Goal: Information Seeking & Learning: Learn about a topic

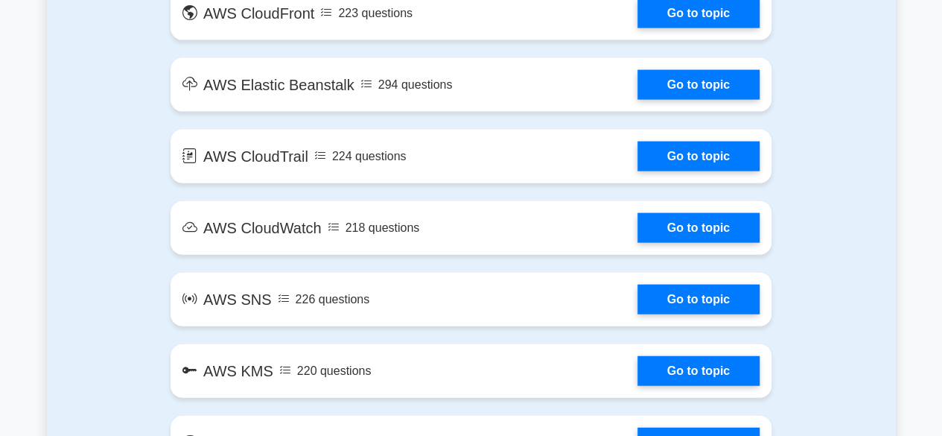
scroll to position [1593, 0]
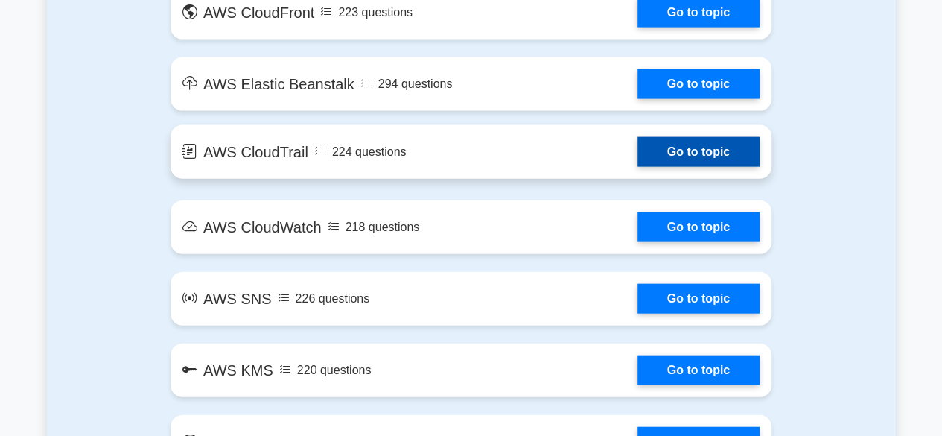
click at [683, 144] on link "Go to topic" at bounding box center [698, 152] width 122 height 30
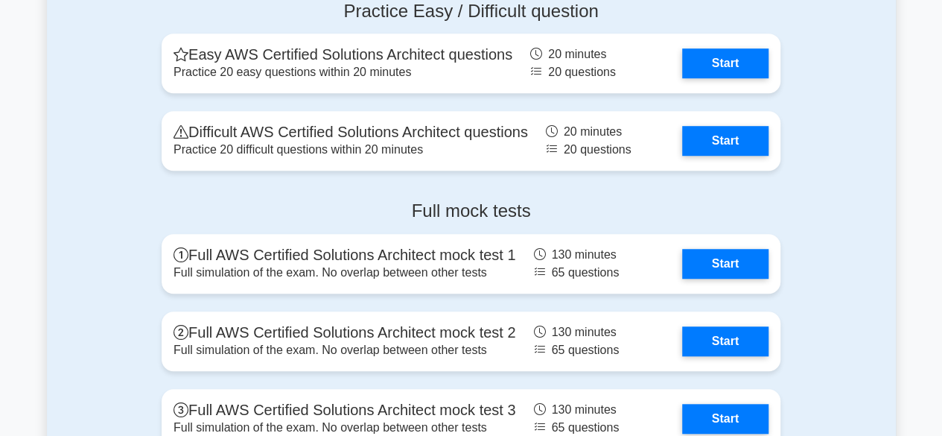
scroll to position [3315, 0]
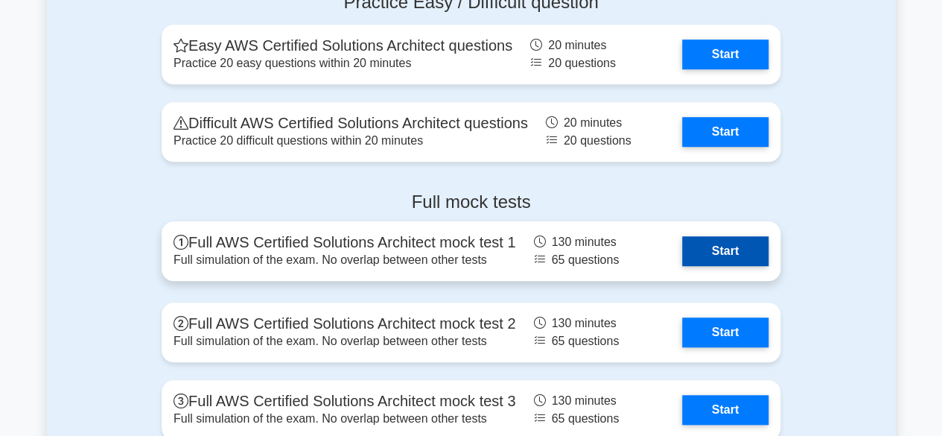
click at [709, 246] on link "Start" at bounding box center [725, 251] width 86 height 30
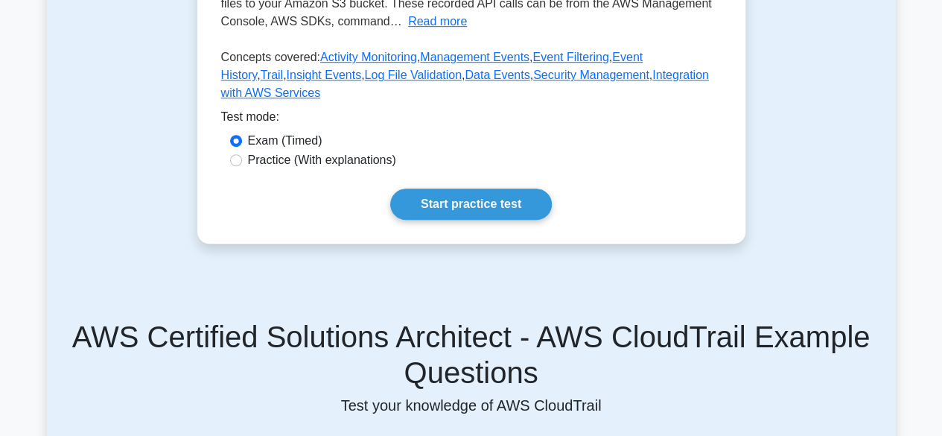
scroll to position [487, 0]
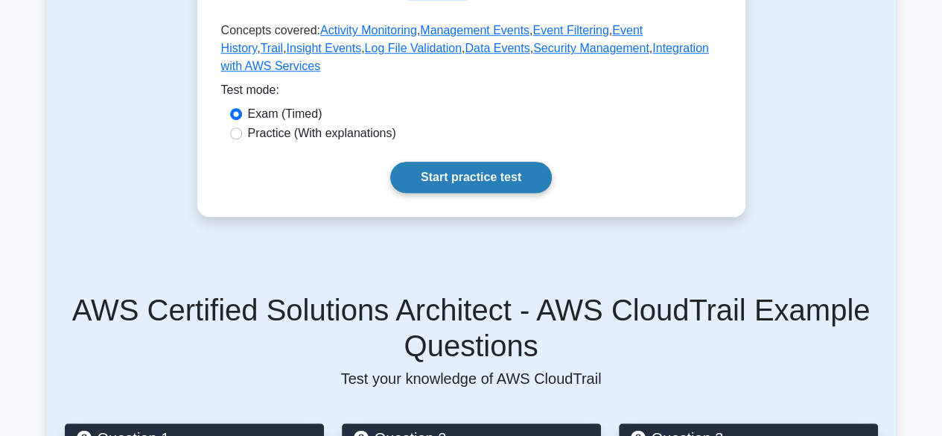
click at [512, 162] on link "Start practice test" at bounding box center [471, 177] width 162 height 31
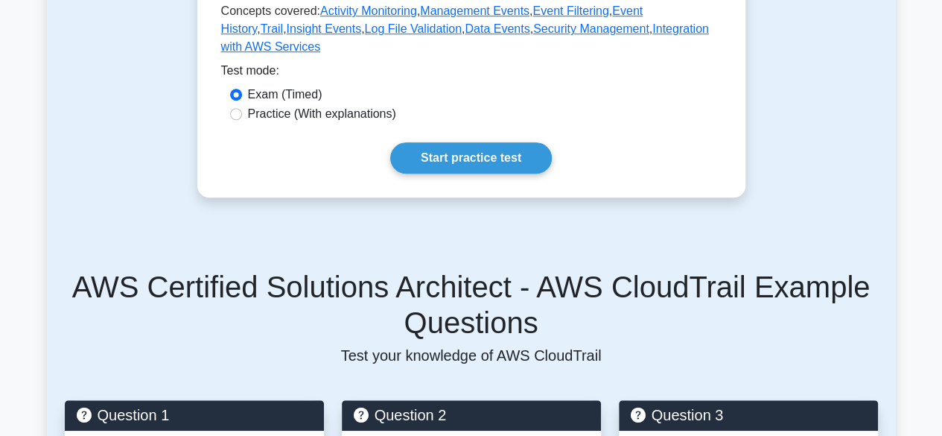
scroll to position [318, 0]
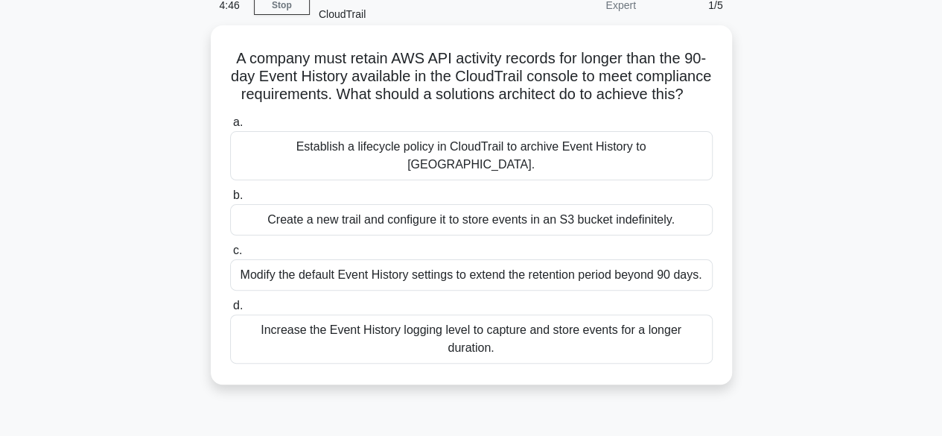
scroll to position [77, 0]
drag, startPoint x: 621, startPoint y: 253, endPoint x: 581, endPoint y: 224, distance: 49.6
click at [581, 224] on div "a. Establish a lifecycle policy in CloudTrail to archive Event History to [GEOG…" at bounding box center [471, 237] width 500 height 256
click at [581, 224] on div "Create a new trail and configure it to store events in an S3 bucket indefinitel…" at bounding box center [471, 218] width 482 height 31
click at [230, 199] on input "b. Create a new trail and configure it to store events in an S3 bucket indefini…" at bounding box center [230, 194] width 0 height 10
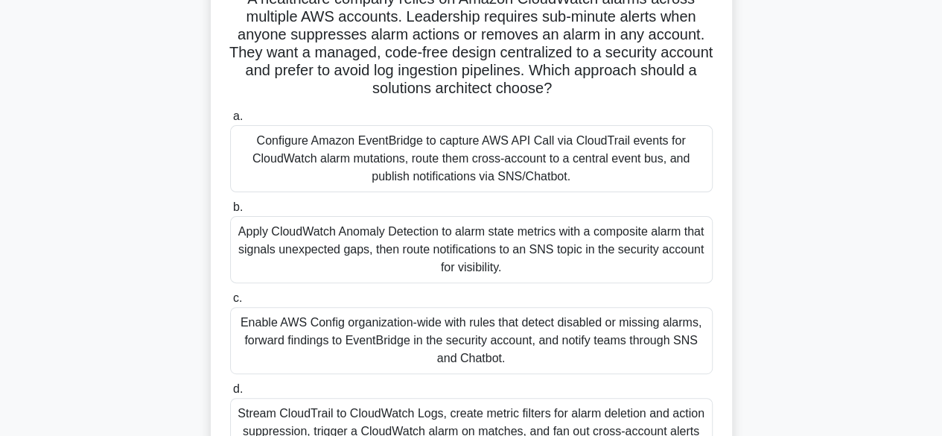
scroll to position [103, 0]
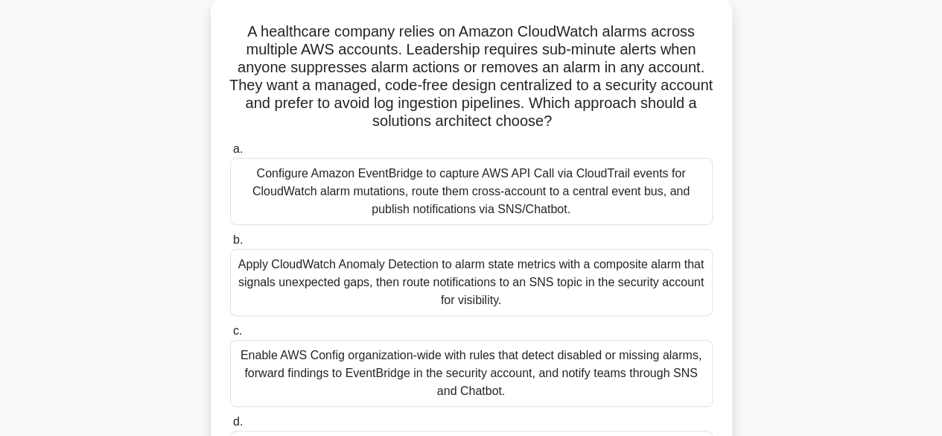
click at [506, 204] on div "Configure Amazon EventBridge to capture AWS API Call via CloudTrail events for …" at bounding box center [471, 191] width 482 height 67
click at [230, 154] on input "a. Configure Amazon EventBridge to capture AWS API Call via CloudTrail events f…" at bounding box center [230, 149] width 0 height 10
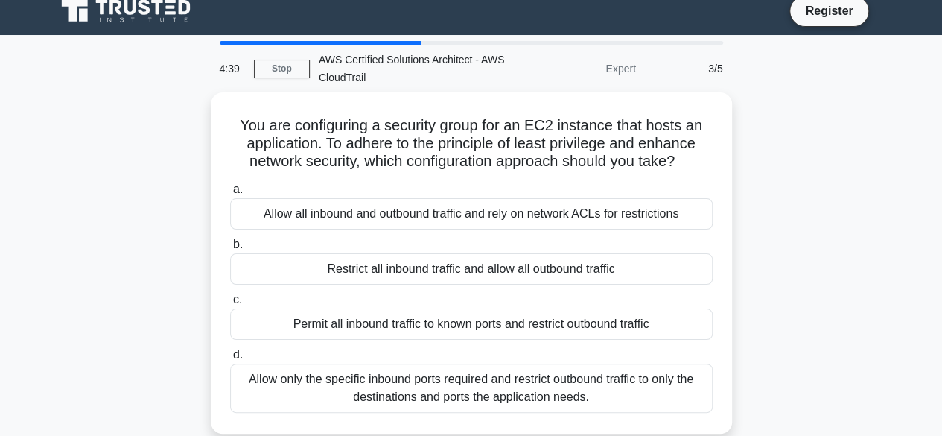
scroll to position [0, 0]
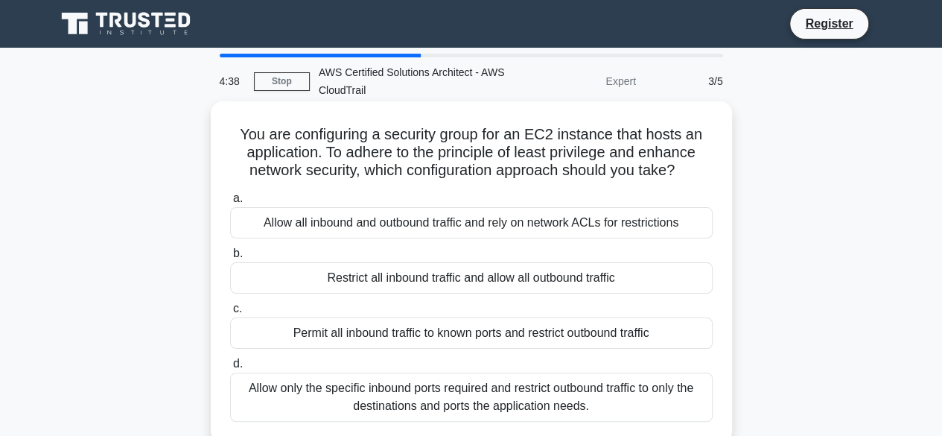
click at [491, 206] on label "a. Allow all inbound and outbound traffic and rely on network ACLs for restrict…" at bounding box center [471, 213] width 482 height 49
click at [230, 203] on input "a. Allow all inbound and outbound traffic and rely on network ACLs for restrict…" at bounding box center [230, 199] width 0 height 10
